Goal: Transaction & Acquisition: Purchase product/service

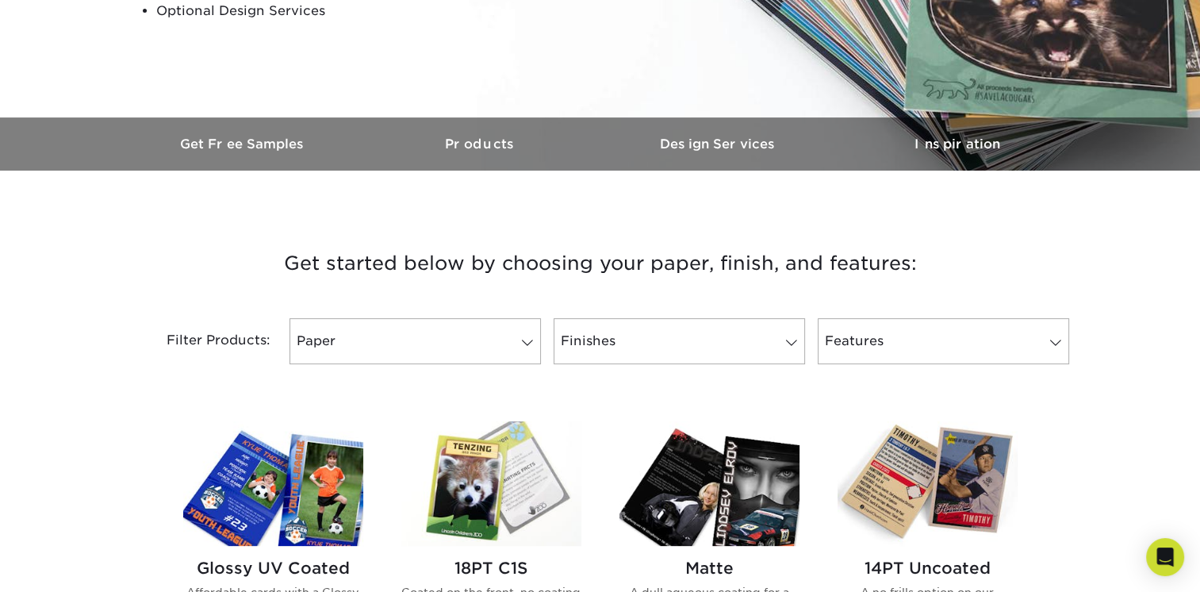
scroll to position [413, 0]
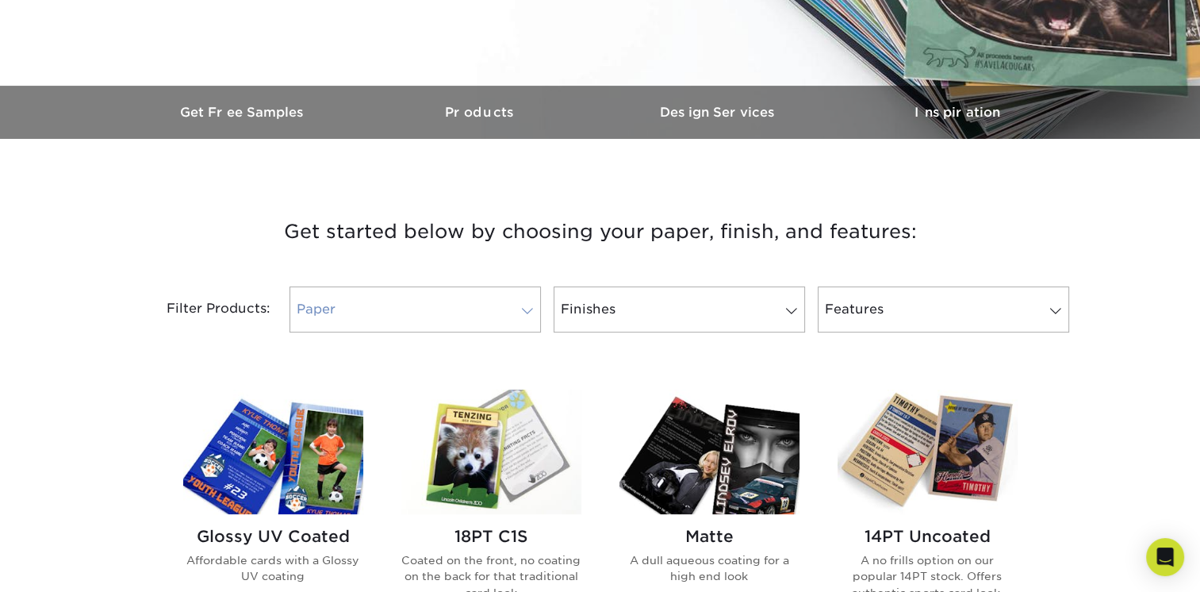
click at [530, 308] on span at bounding box center [527, 311] width 22 height 13
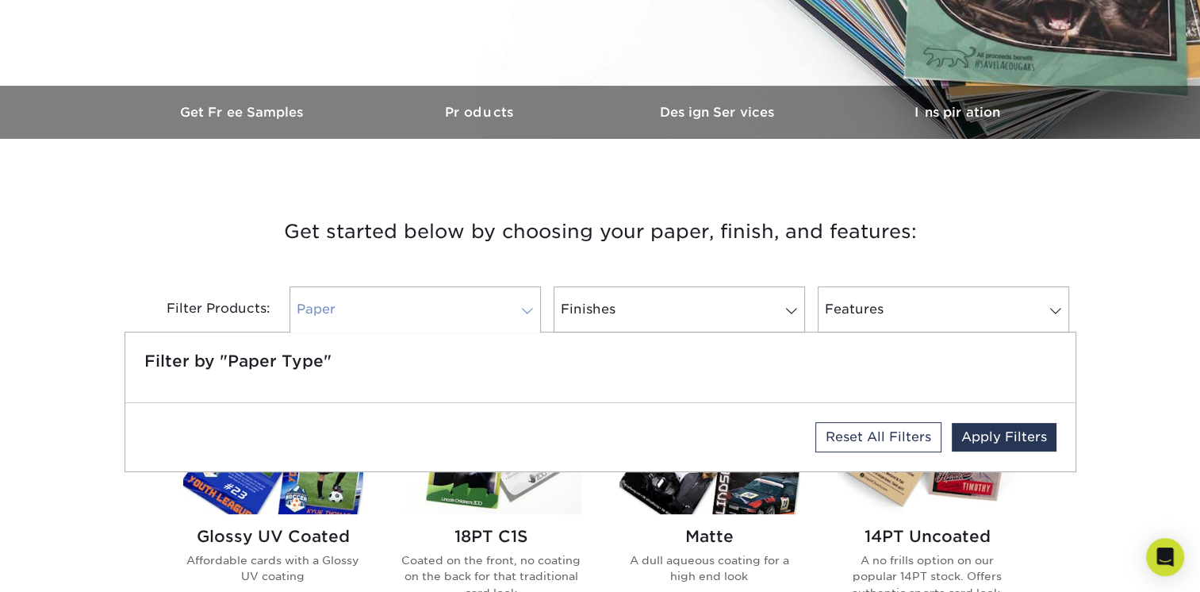
click at [530, 308] on span at bounding box center [527, 311] width 22 height 13
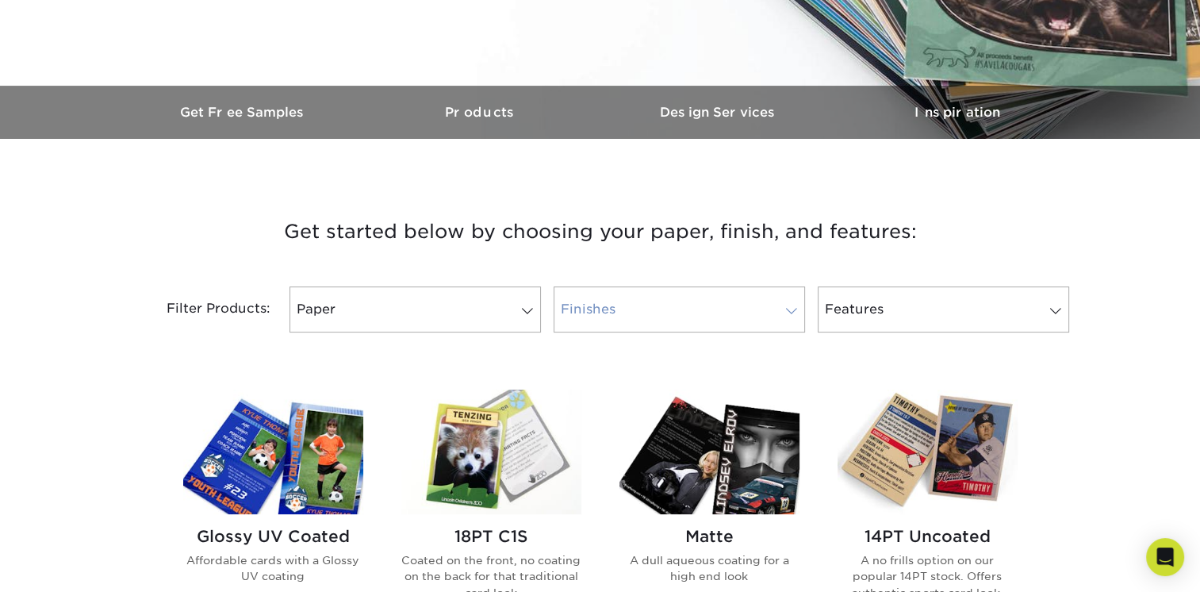
click at [791, 310] on span at bounding box center [792, 311] width 22 height 13
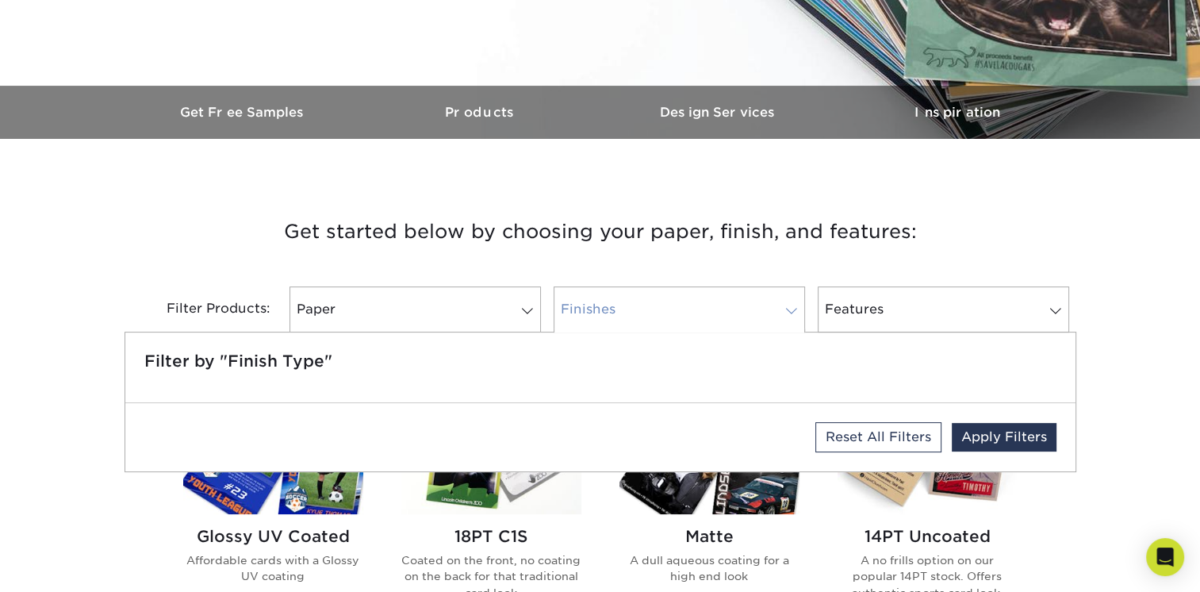
click at [791, 310] on span at bounding box center [792, 311] width 22 height 13
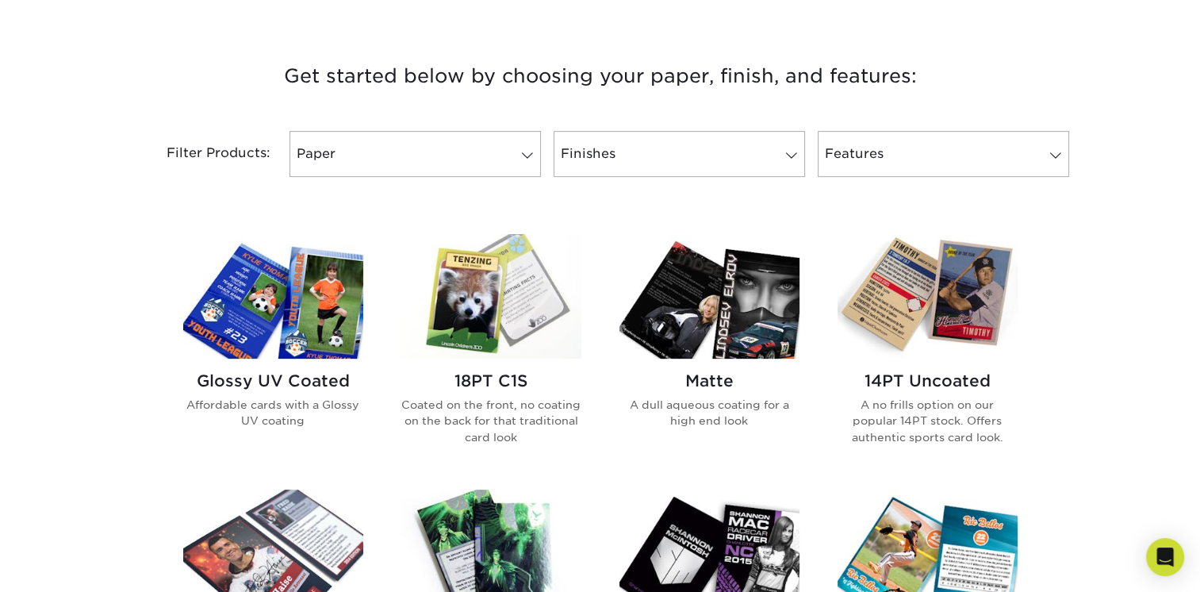
scroll to position [571, 0]
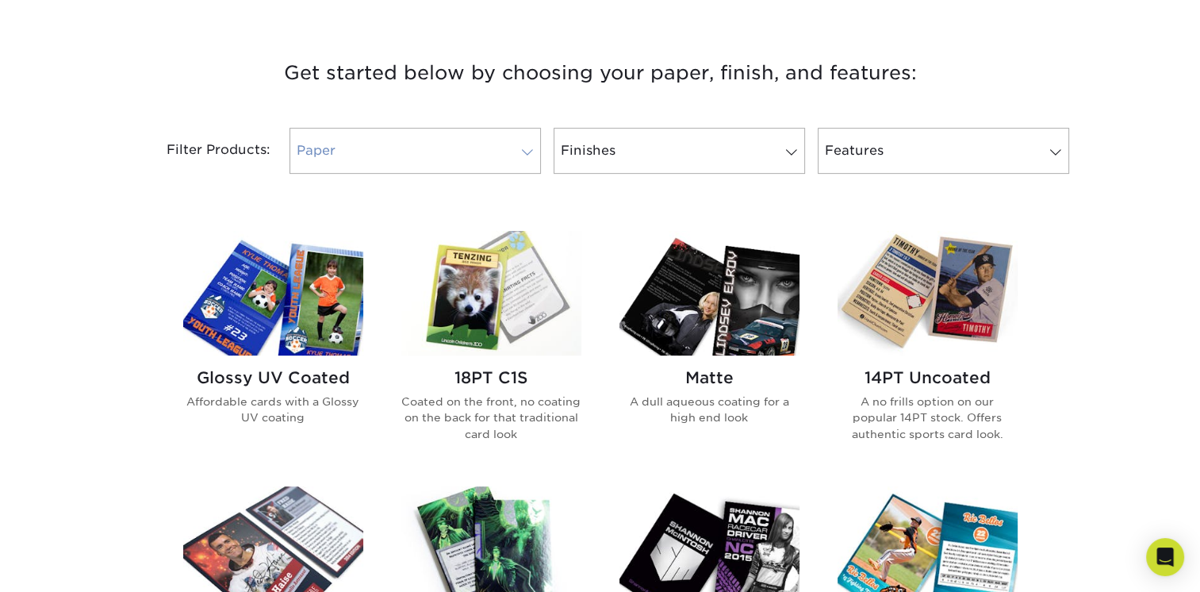
click at [523, 152] on span at bounding box center [527, 152] width 22 height 13
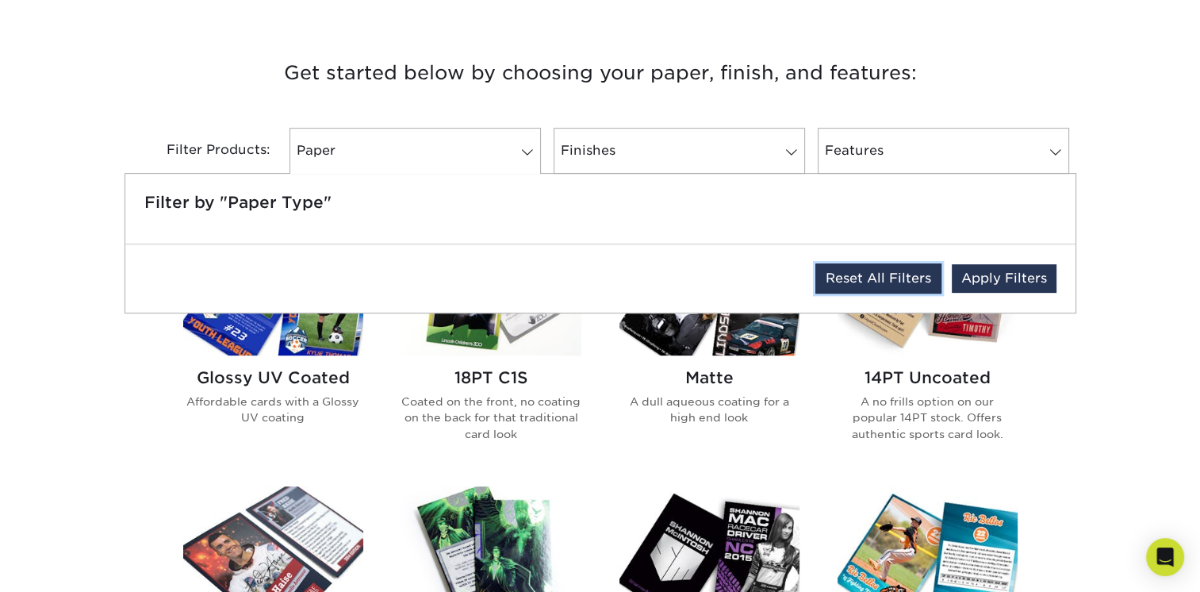
click at [887, 278] on link "Reset All Filters" at bounding box center [879, 278] width 126 height 30
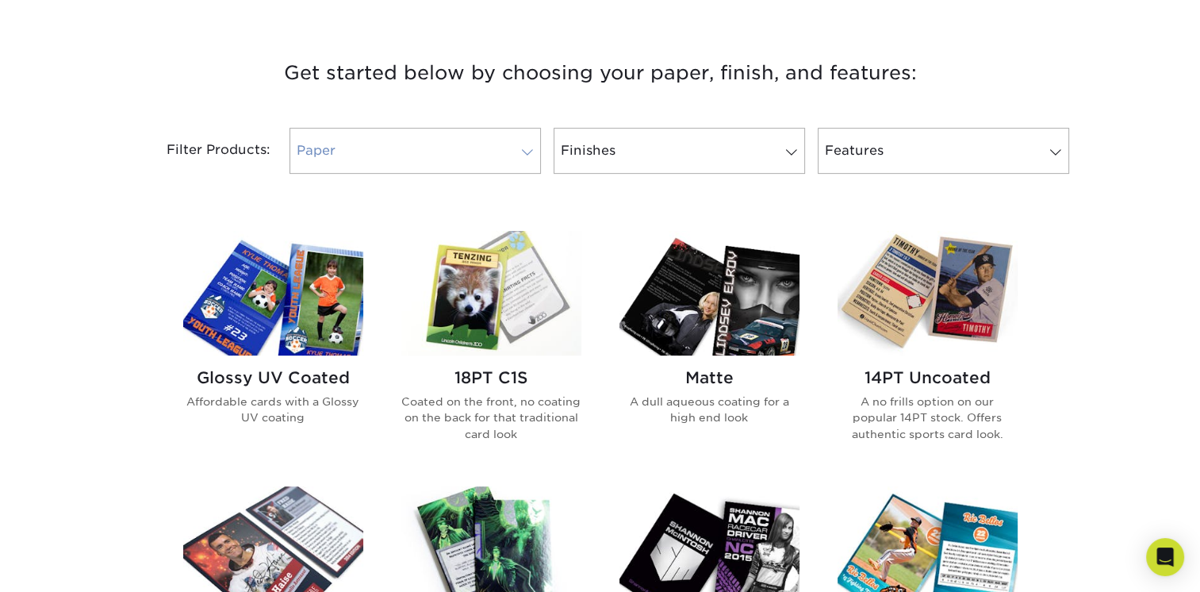
click at [528, 153] on span at bounding box center [527, 152] width 22 height 13
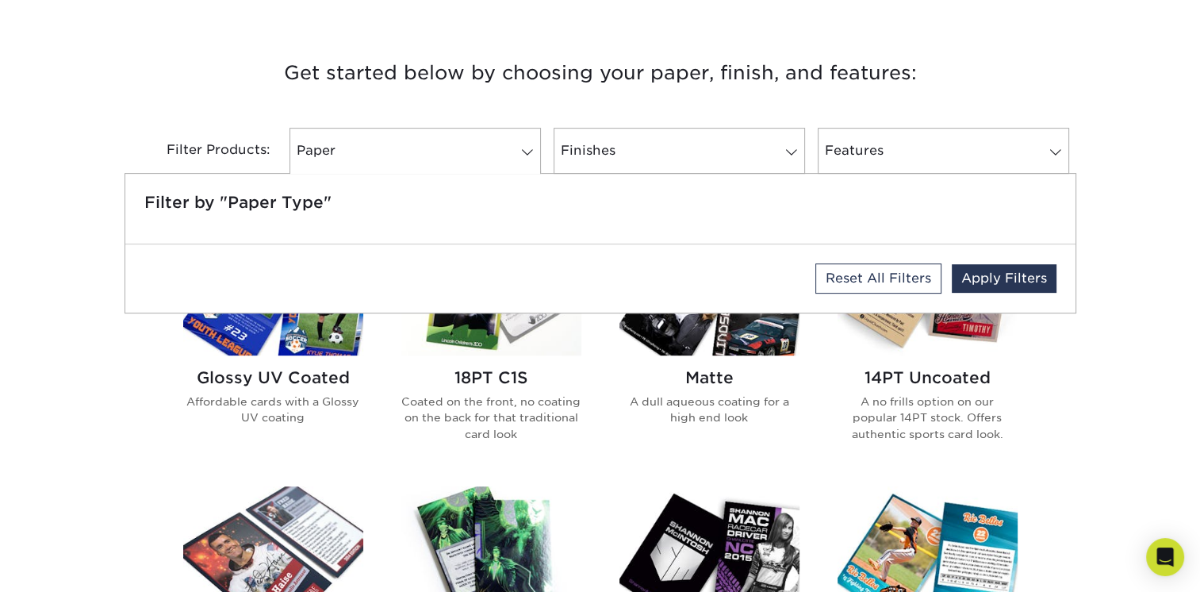
click at [672, 281] on div "Reset All Filters Apply Filters" at bounding box center [600, 278] width 950 height 68
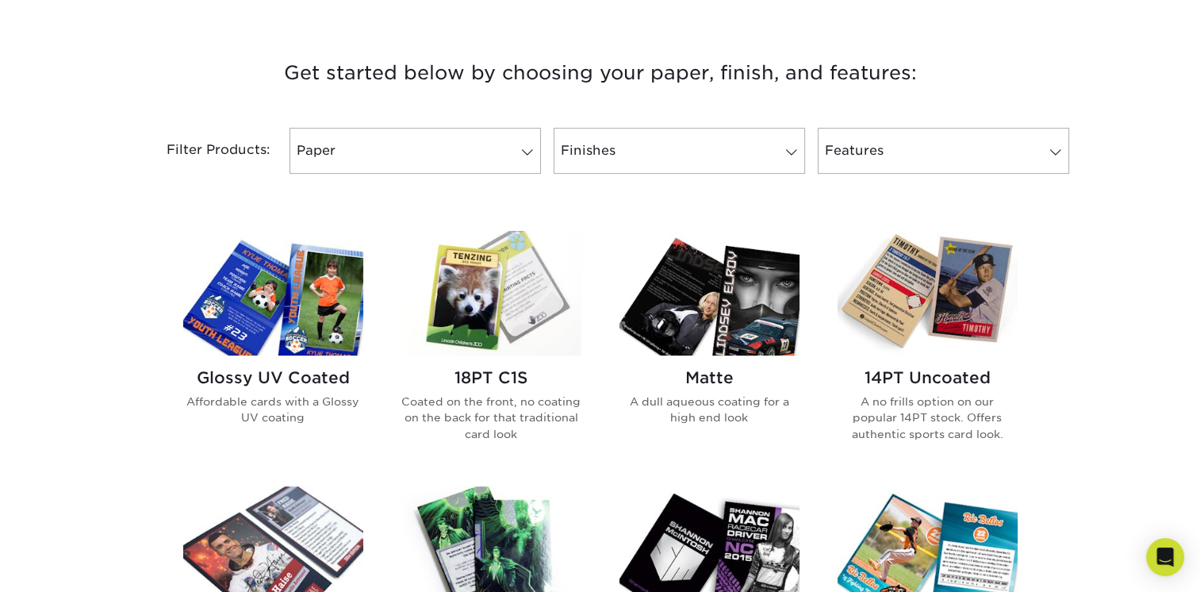
click at [764, 338] on img at bounding box center [710, 293] width 180 height 125
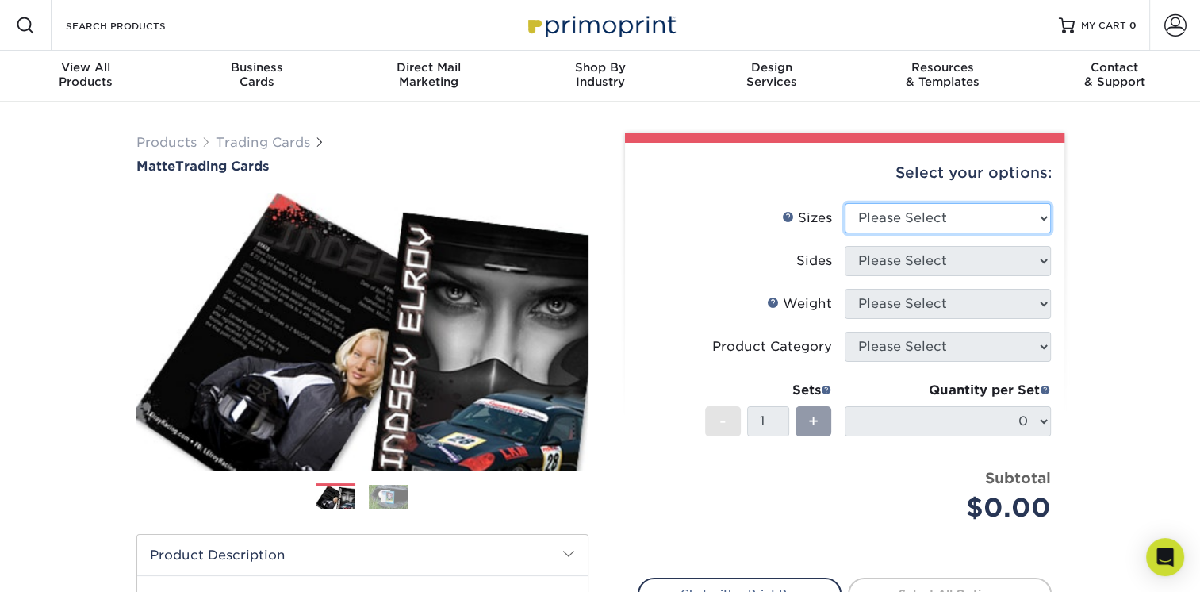
click at [1042, 218] on select "Please Select 2.5" x 3.5"" at bounding box center [948, 218] width 206 height 30
select select "2.50x3.50"
click at [845, 203] on select "Please Select 2.5" x 3.5"" at bounding box center [948, 218] width 206 height 30
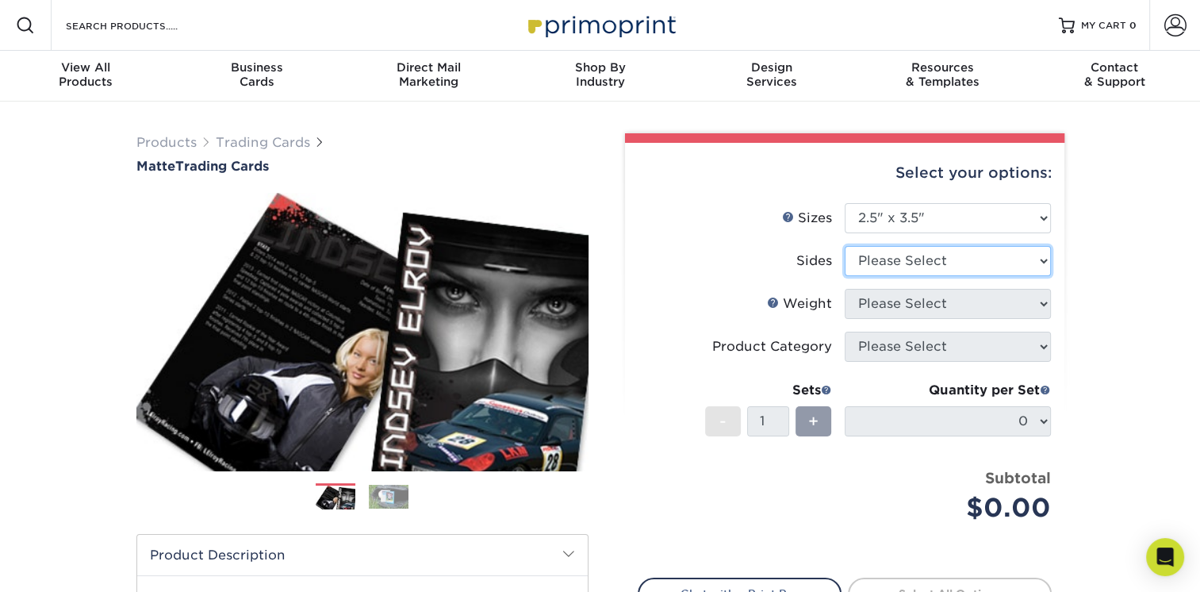
click at [1046, 259] on select "Please Select Print Both Sides Print Front Only" at bounding box center [948, 261] width 206 height 30
select select "13abbda7-1d64-4f25-8bb2-c179b224825d"
click at [845, 246] on select "Please Select Print Both Sides Print Front Only" at bounding box center [948, 261] width 206 height 30
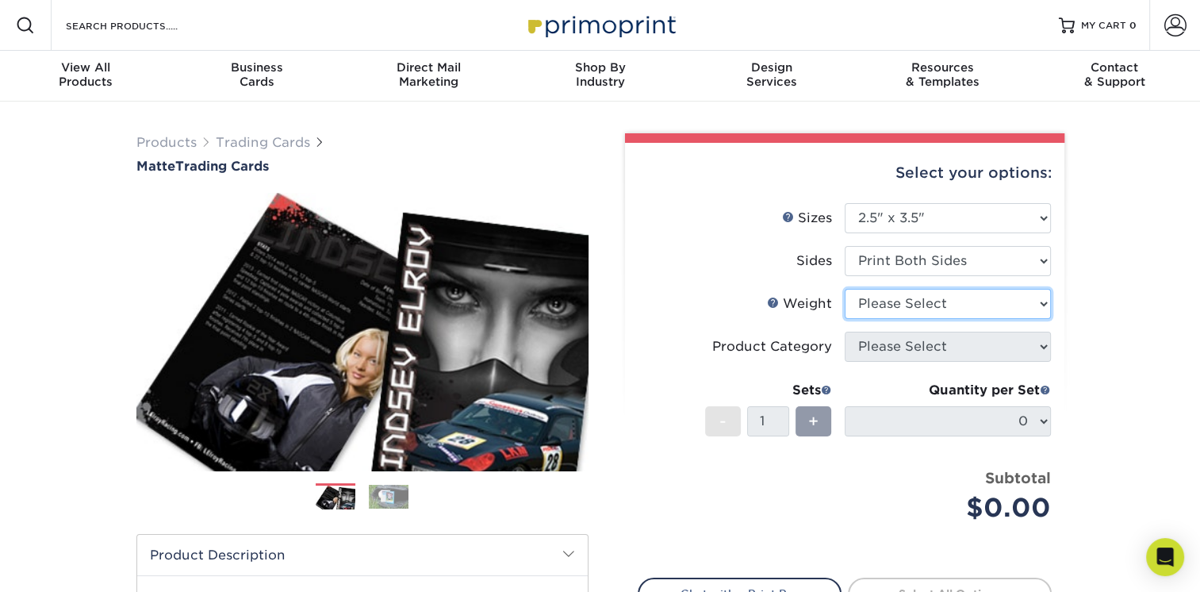
click at [1046, 300] on select "Please Select 16PT 14PT" at bounding box center [948, 304] width 206 height 30
select select "16PT"
click at [845, 289] on select "Please Select 16PT 14PT" at bounding box center [948, 304] width 206 height 30
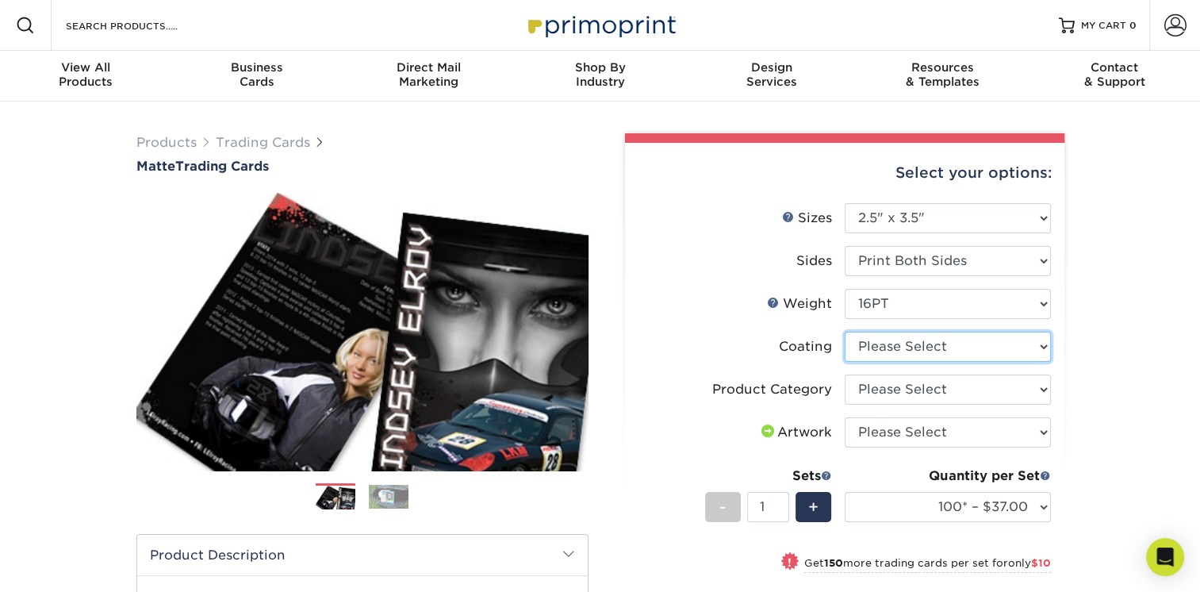
click at [1046, 347] on select at bounding box center [948, 347] width 206 height 30
select select "121bb7b5-3b4d-429f-bd8d-bbf80e953313"
click at [845, 332] on select at bounding box center [948, 347] width 206 height 30
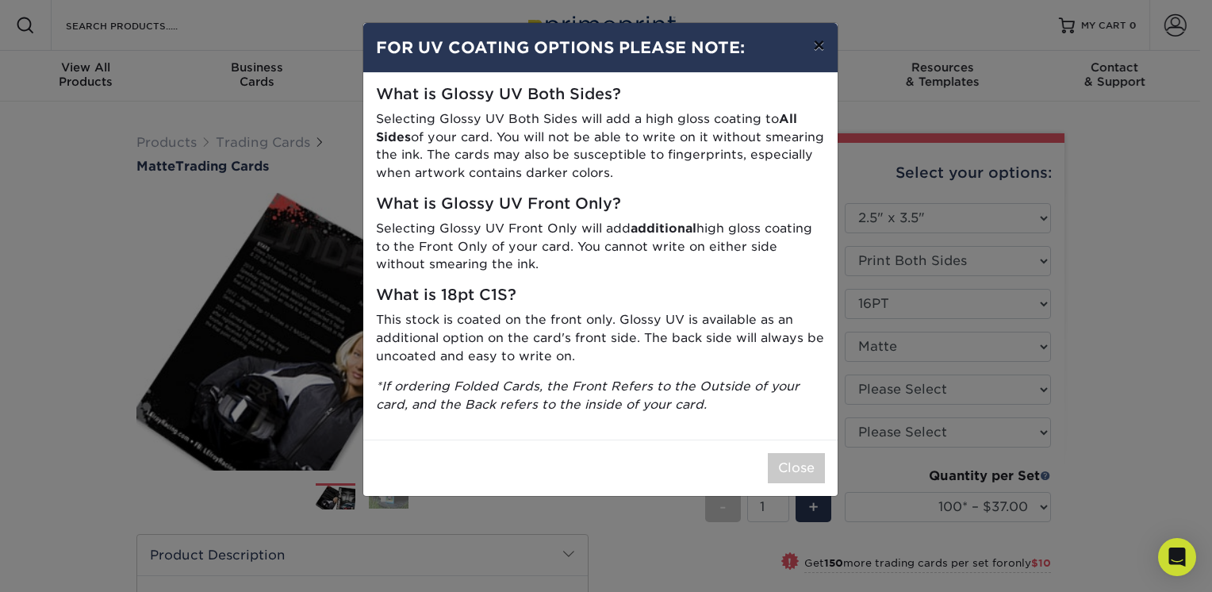
click at [822, 48] on button "×" at bounding box center [818, 45] width 36 height 44
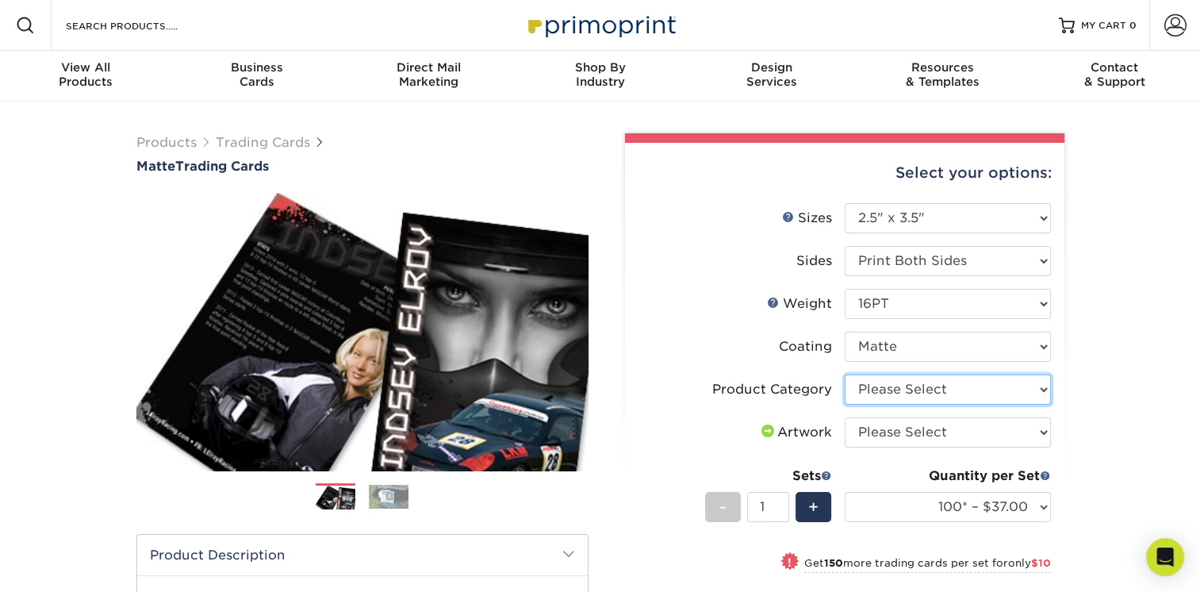
click at [1044, 391] on select "Please Select Trading Cards" at bounding box center [948, 389] width 206 height 30
select select "c2f9bce9-36c2-409d-b101-c29d9d031e18"
click at [845, 374] on select "Please Select Trading Cards" at bounding box center [948, 389] width 206 height 30
click at [1038, 433] on select "Please Select I will upload files I need a design - $100" at bounding box center [948, 432] width 206 height 30
select select "upload"
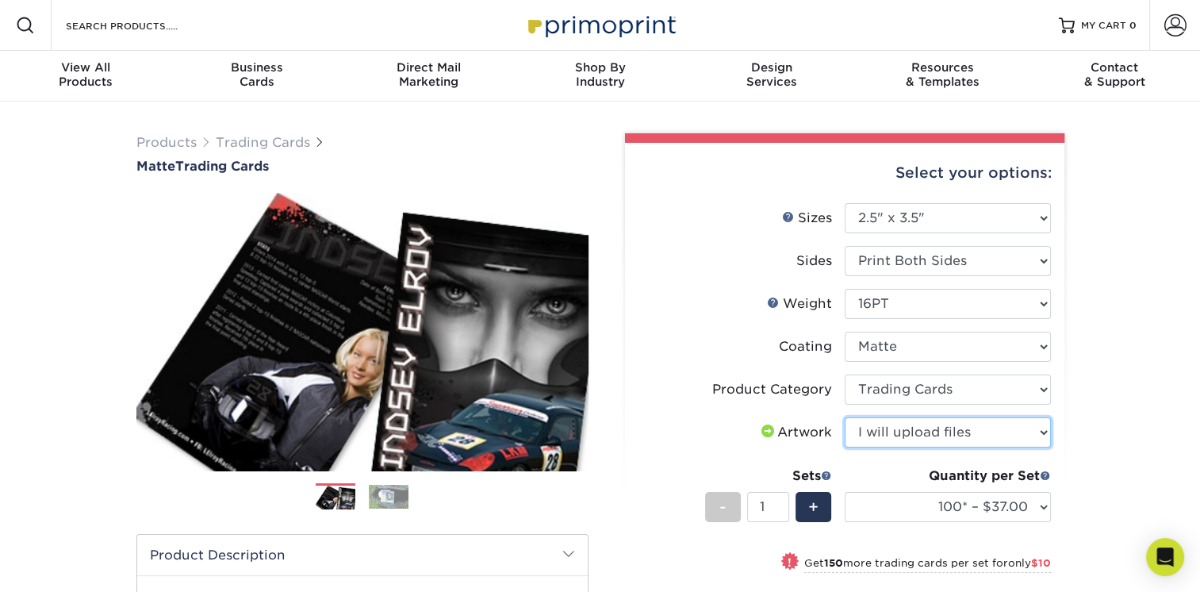
click at [845, 417] on select "Please Select I will upload files I need a design - $100" at bounding box center [948, 432] width 206 height 30
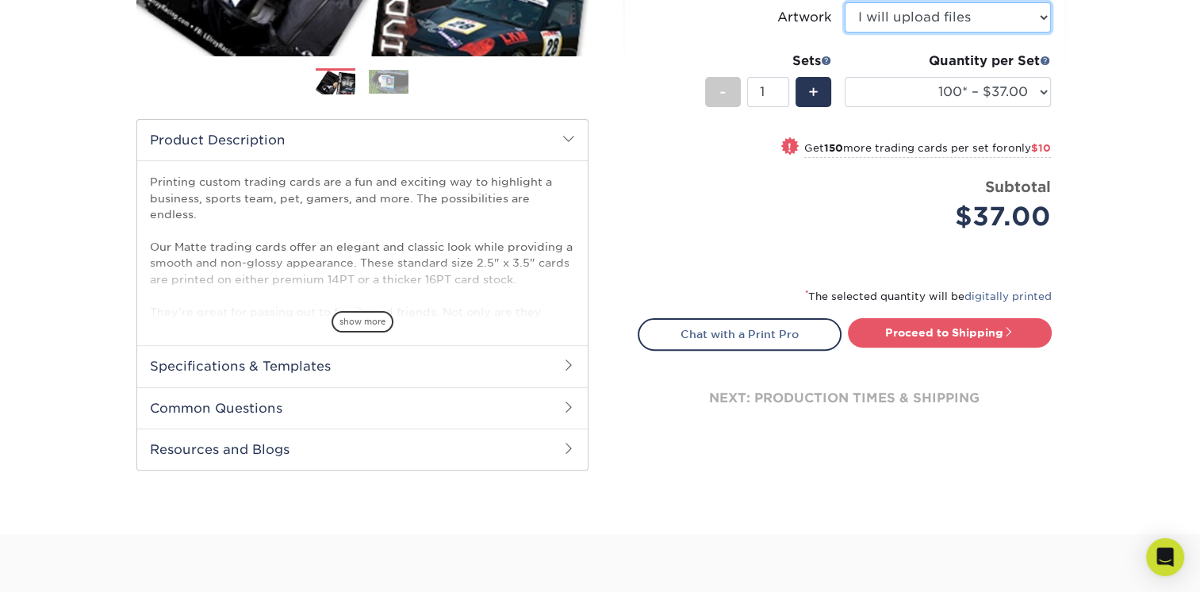
scroll to position [399, 0]
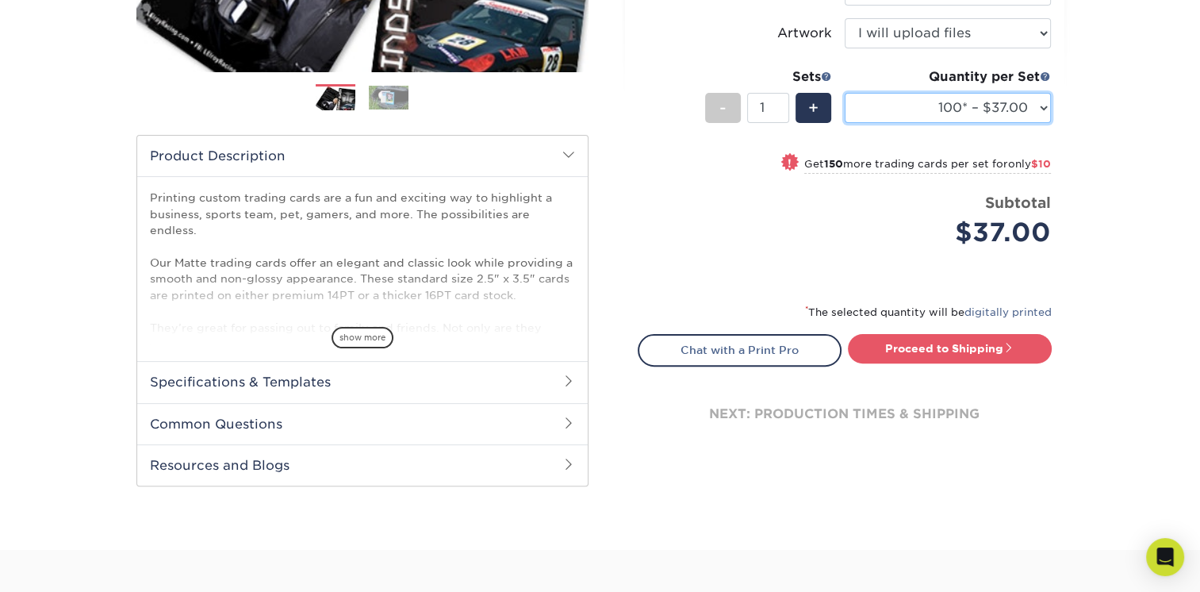
click at [1046, 107] on select "100* – $37.00 250* – $47.00 500* – $58.00 1000 – $71.00 2500 – $141.00 5000 – $…" at bounding box center [948, 108] width 206 height 30
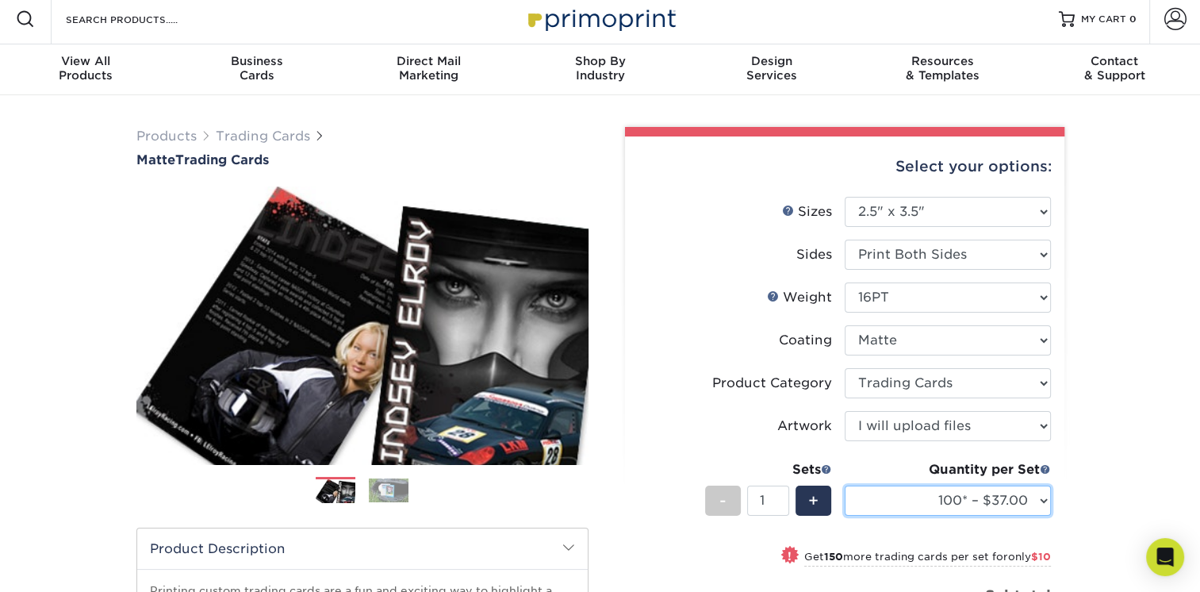
scroll to position [0, 0]
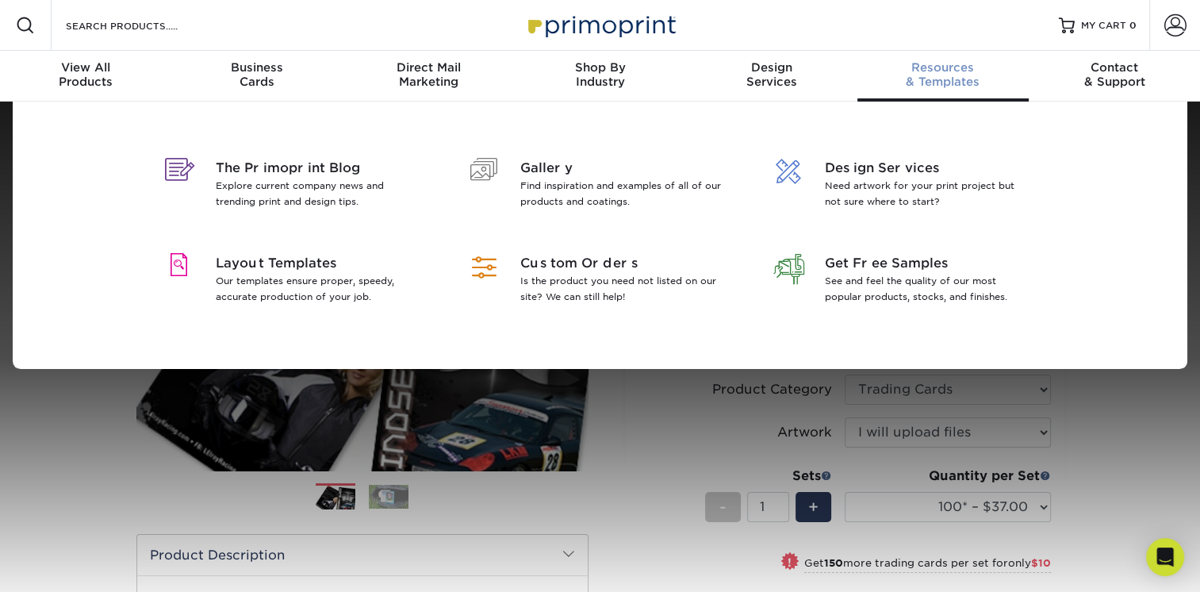
click at [944, 71] on span "Resources" at bounding box center [943, 67] width 171 height 14
click at [268, 291] on p "Our templates ensure proper, speedy, accurate production of your job." at bounding box center [318, 289] width 205 height 32
